Goal: Information Seeking & Learning: Check status

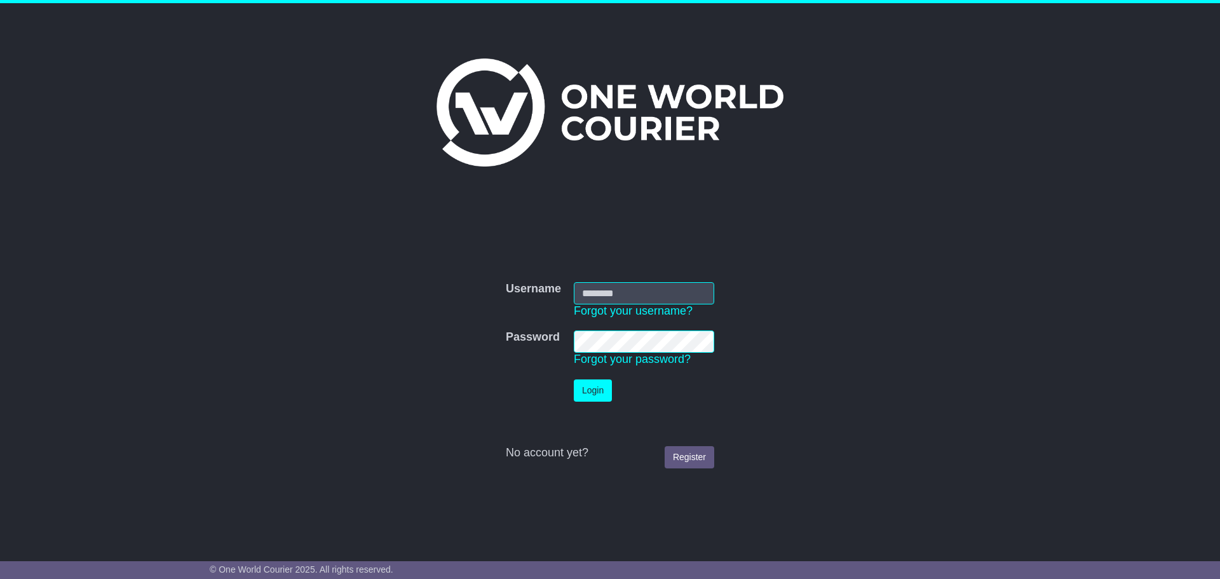
type input "**********"
click at [604, 388] on button "Login" at bounding box center [593, 390] width 38 height 22
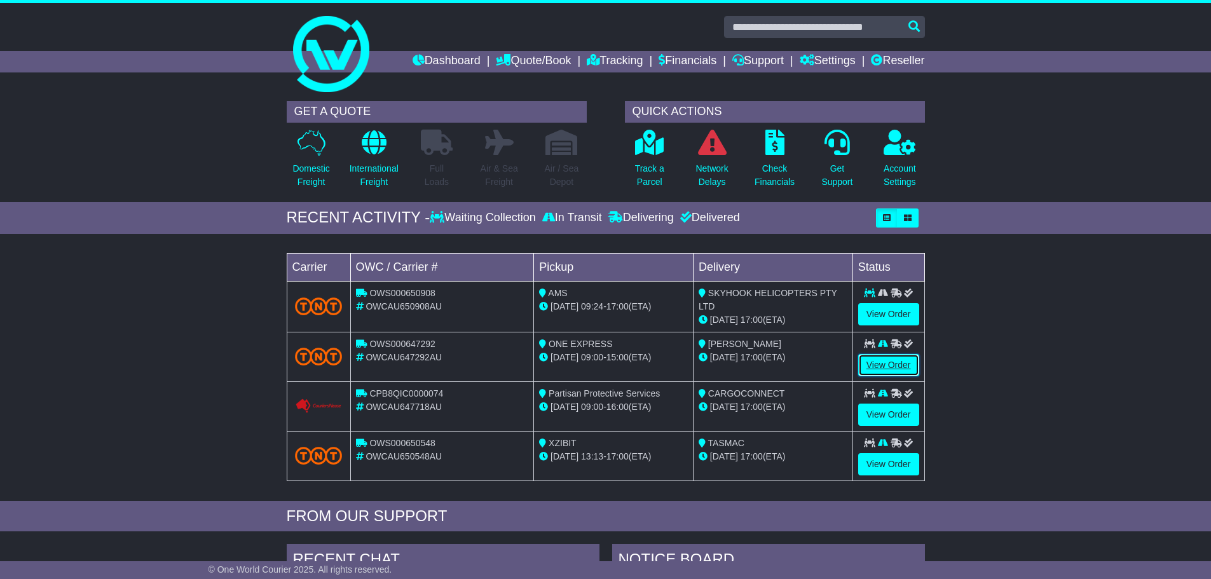
click at [880, 363] on link "View Order" at bounding box center [888, 365] width 61 height 22
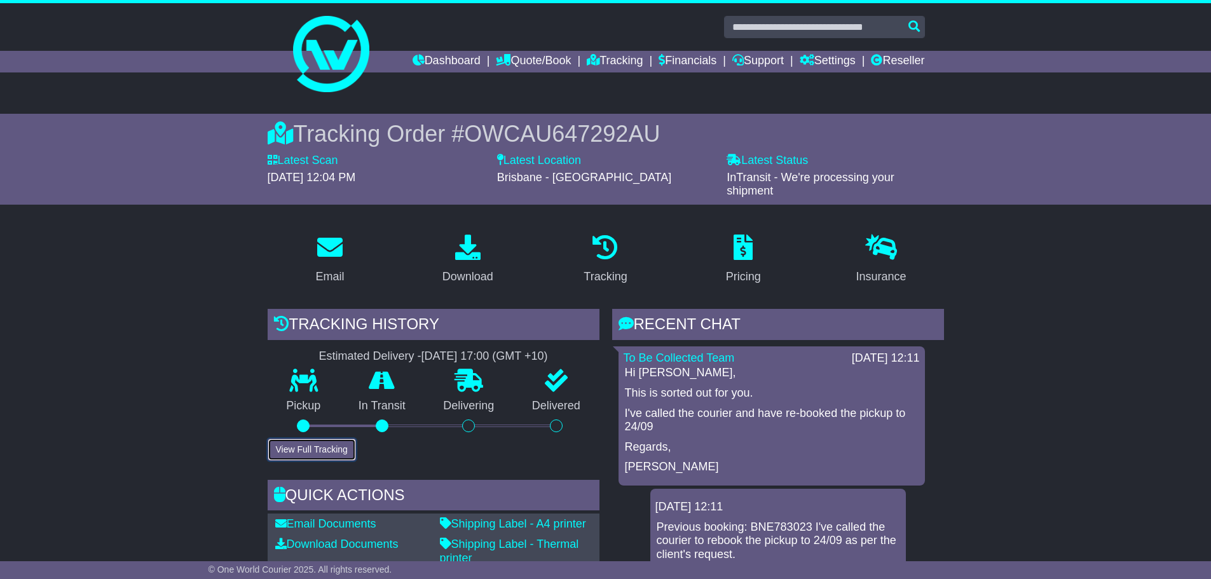
click at [326, 446] on button "View Full Tracking" at bounding box center [312, 450] width 88 height 22
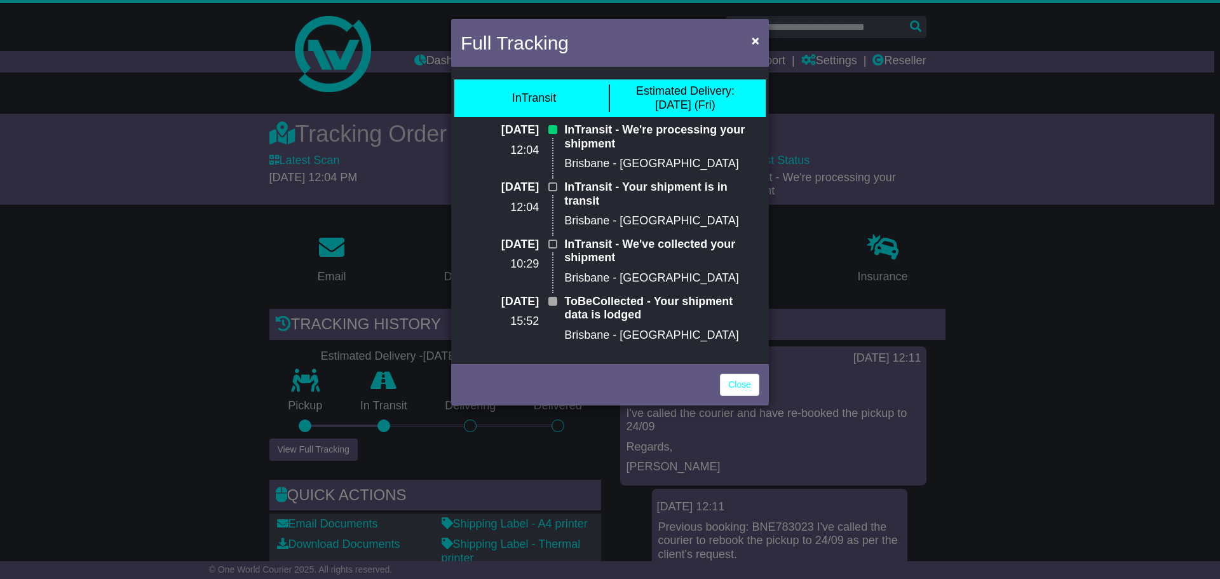
click at [718, 402] on div "Close" at bounding box center [610, 383] width 318 height 44
click at [738, 383] on link "Close" at bounding box center [739, 385] width 39 height 22
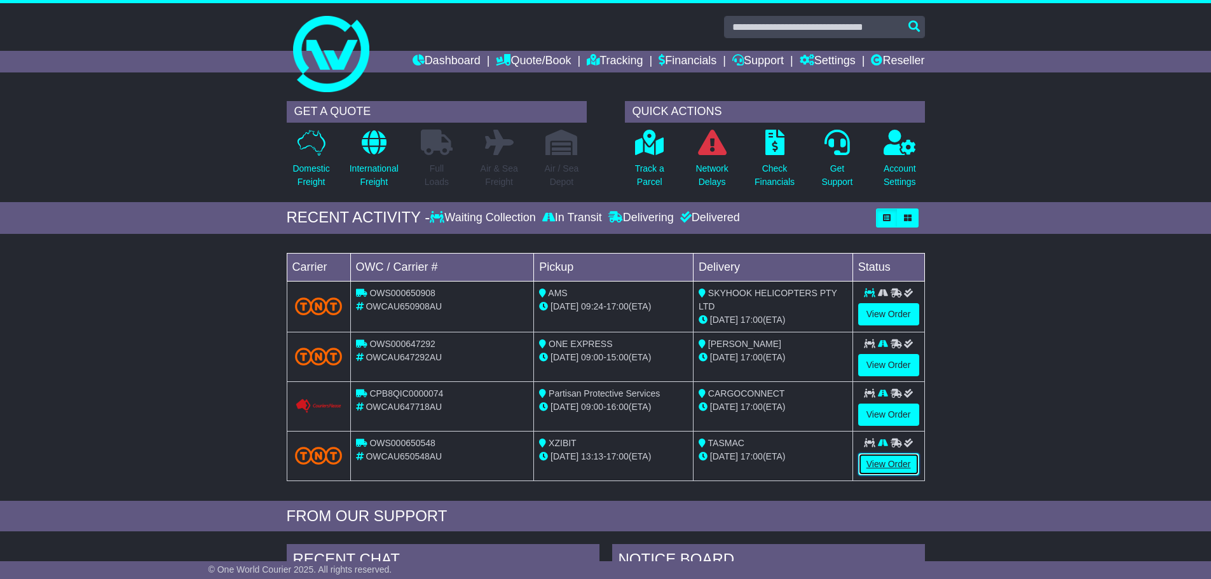
click at [895, 458] on link "View Order" at bounding box center [888, 464] width 61 height 22
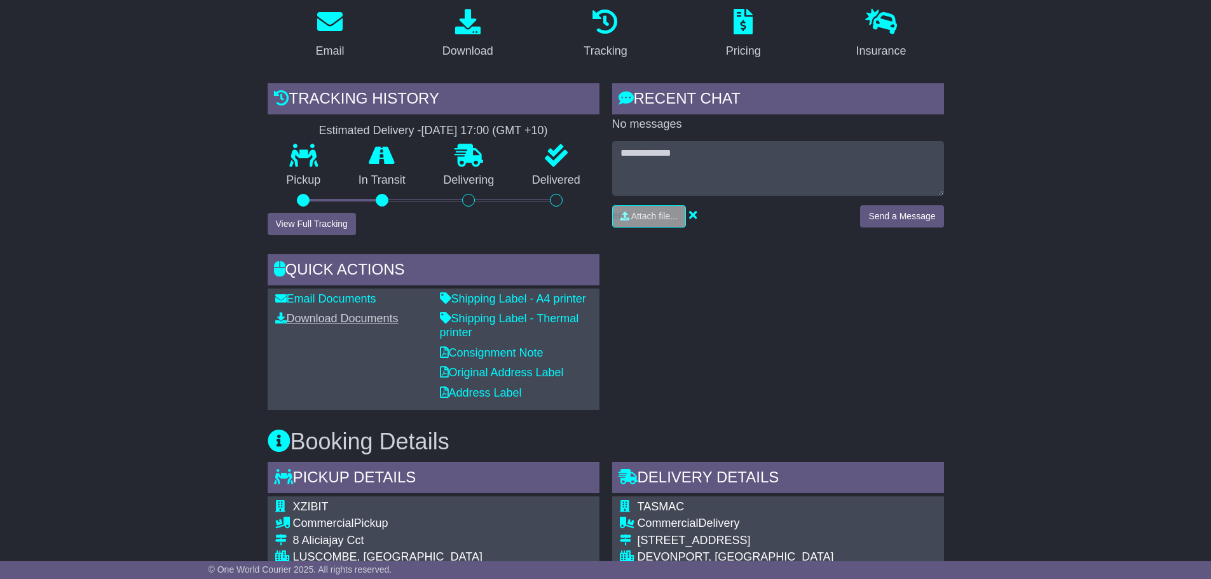
scroll to position [254, 0]
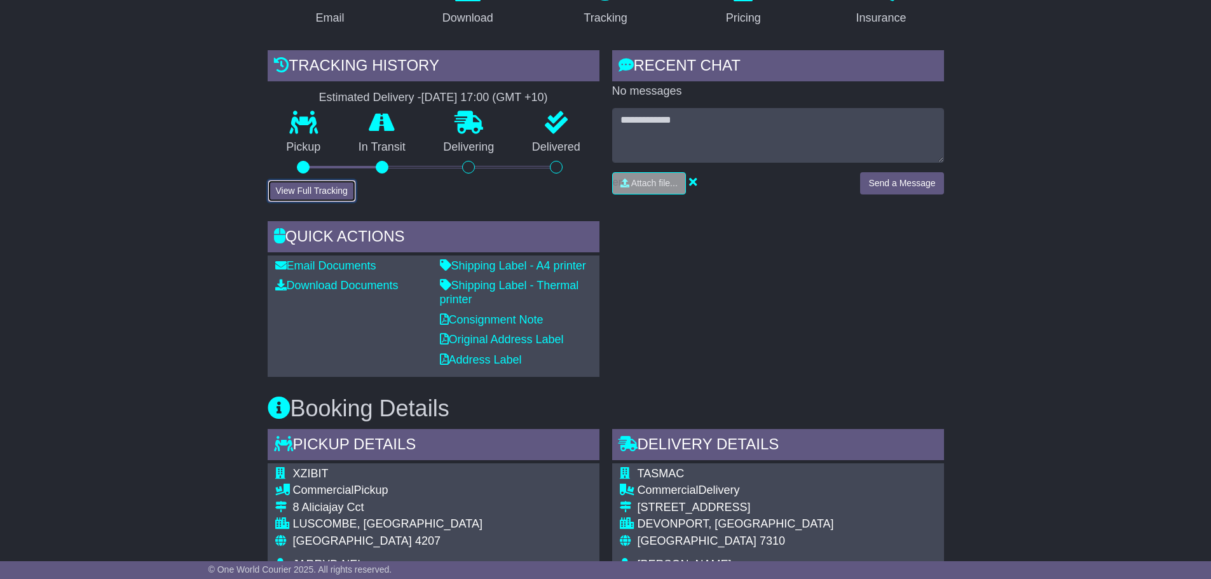
click at [303, 191] on button "View Full Tracking" at bounding box center [312, 191] width 88 height 22
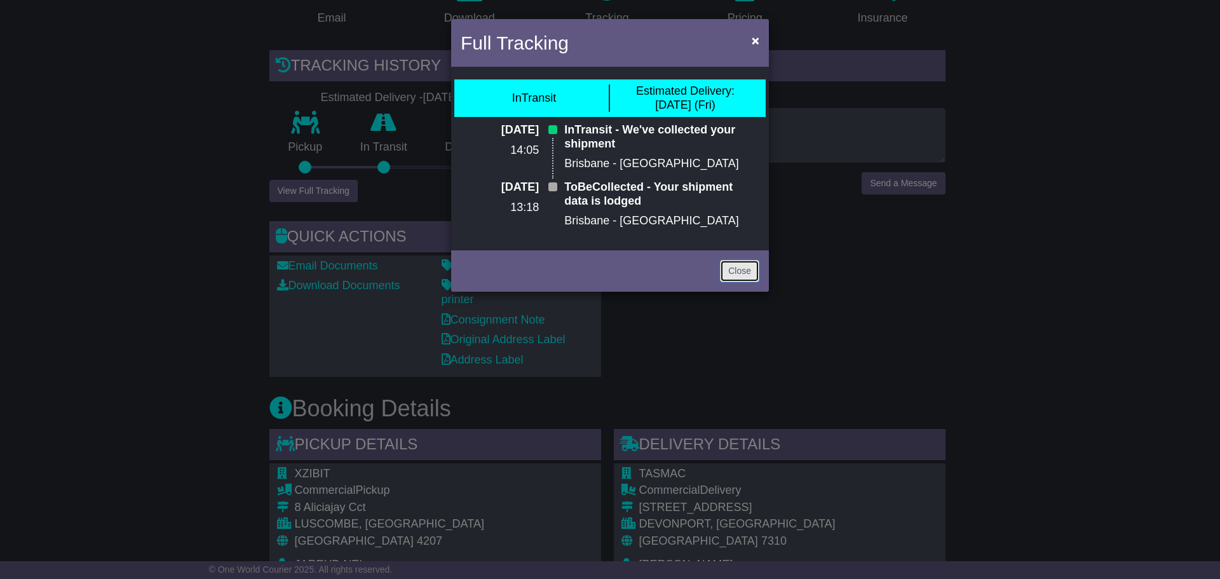
click at [752, 269] on link "Close" at bounding box center [739, 271] width 39 height 22
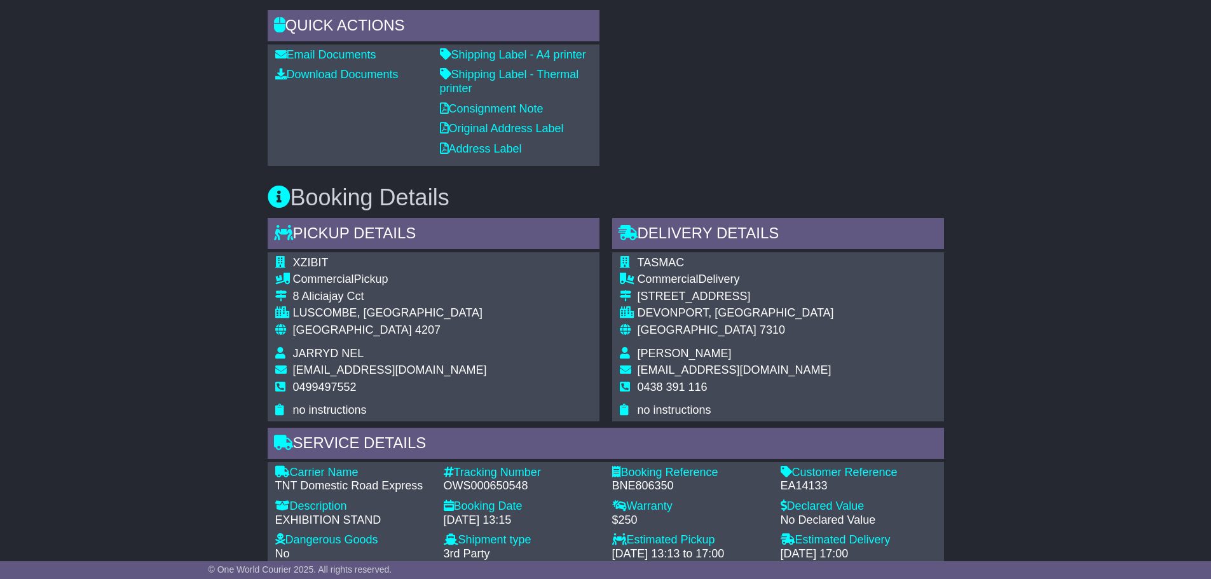
scroll to position [275, 0]
